Goal: Task Accomplishment & Management: Use online tool/utility

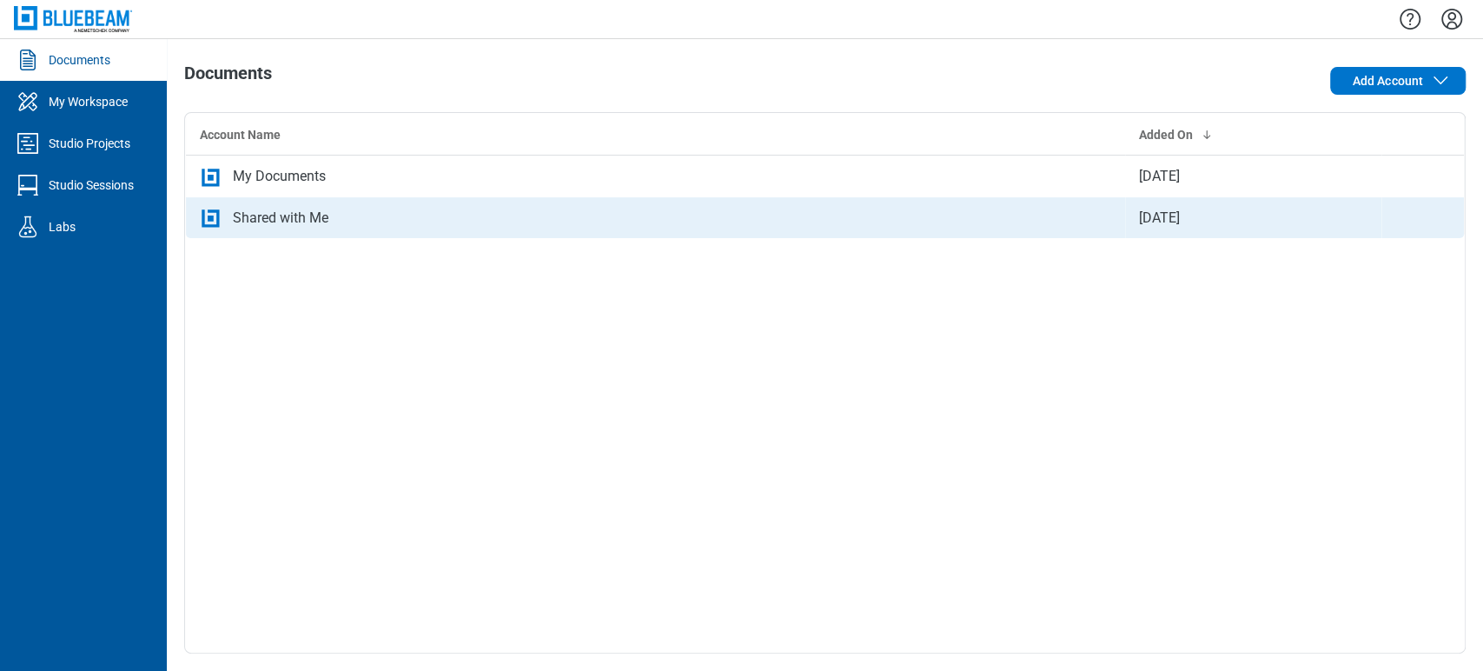
click at [302, 223] on div "Shared with Me" at bounding box center [281, 218] width 96 height 21
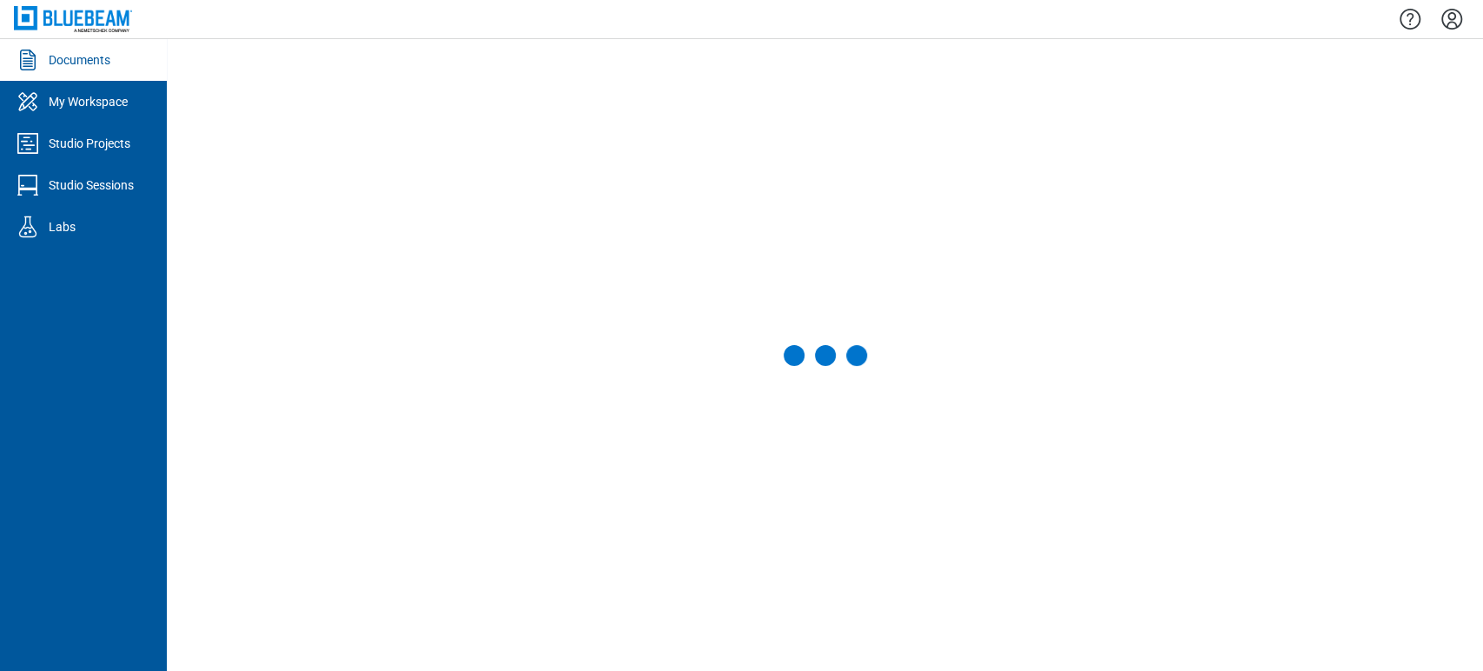
click at [63, 69] on link "Documents" at bounding box center [83, 60] width 167 height 42
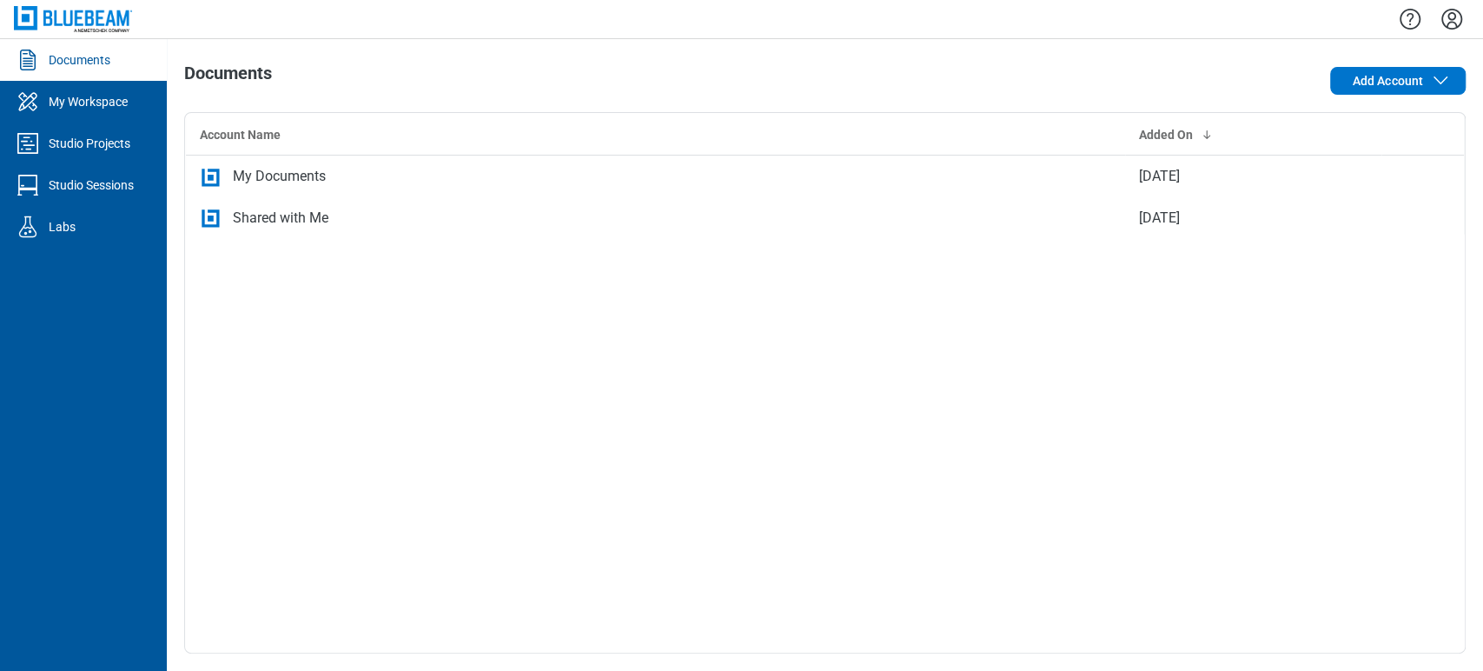
click at [434, 161] on td "My Documents" at bounding box center [656, 177] width 940 height 42
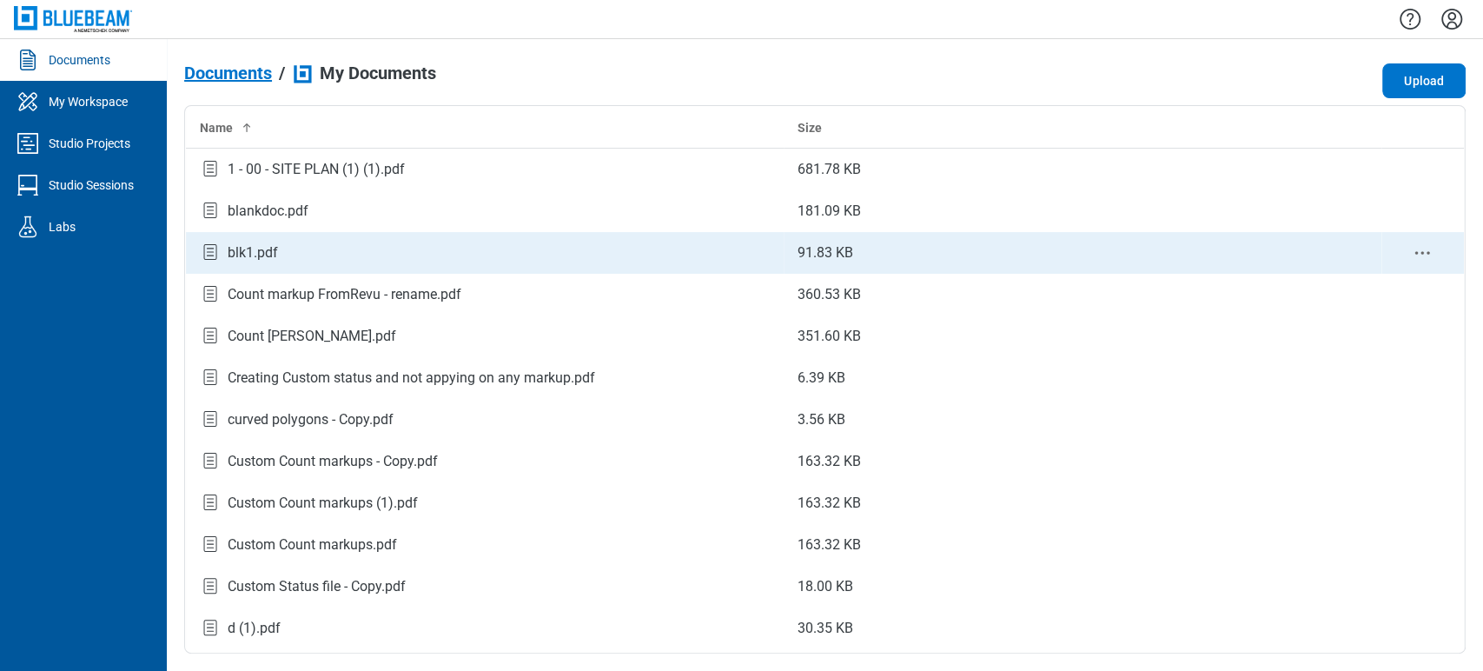
click at [219, 252] on icon "bb-data-table" at bounding box center [210, 252] width 21 height 21
